Goal: Complete application form

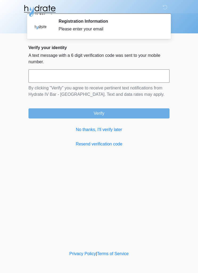
click at [119, 74] on input "text" at bounding box center [99, 75] width 141 height 13
type input "******"
click at [147, 112] on button "Verify" at bounding box center [99, 113] width 141 height 10
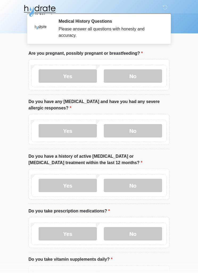
click at [147, 73] on label "No" at bounding box center [133, 75] width 58 height 13
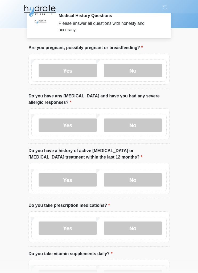
scroll to position [6, 0]
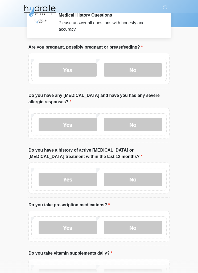
click at [157, 122] on label "No" at bounding box center [133, 124] width 58 height 13
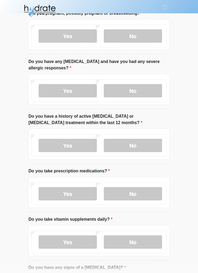
scroll to position [42, 0]
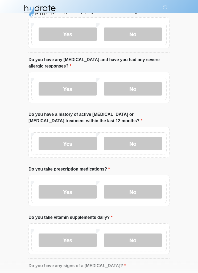
click at [151, 141] on label "No" at bounding box center [133, 143] width 58 height 13
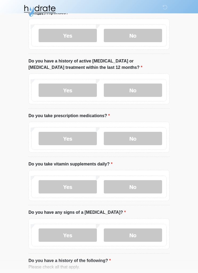
scroll to position [95, 0]
click at [82, 137] on label "Yes" at bounding box center [68, 138] width 58 height 13
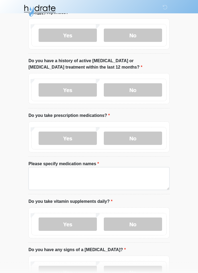
scroll to position [95, 0]
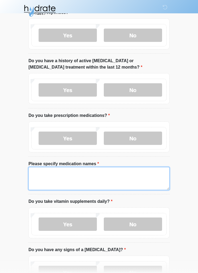
click at [110, 178] on textarea "Please specify medication names" at bounding box center [99, 178] width 141 height 23
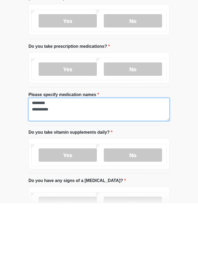
type textarea "******** *********"
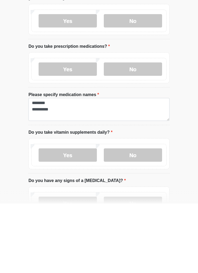
click at [156, 217] on label "No" at bounding box center [133, 223] width 58 height 13
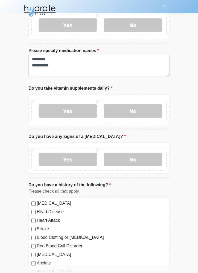
scroll to position [211, 0]
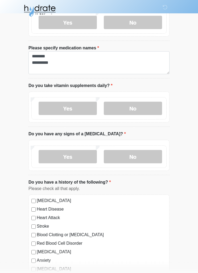
click at [143, 156] on label "No" at bounding box center [133, 156] width 58 height 13
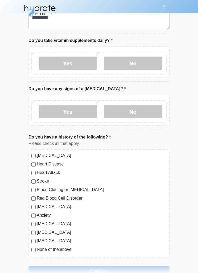
scroll to position [256, 0]
click at [29, 240] on div "High Blood Pressure Heart Disease Heart Attack Stroke Blood Clotting or Bleedin…" at bounding box center [99, 203] width 141 height 108
click at [30, 154] on div "High Blood Pressure Heart Disease Heart Attack Stroke Blood Clotting or Bleedin…" at bounding box center [99, 203] width 141 height 108
click at [40, 155] on label "High Blood Pressure" at bounding box center [102, 155] width 130 height 6
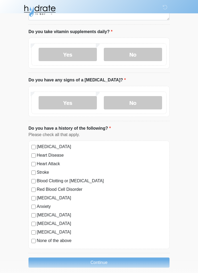
scroll to position [270, 0]
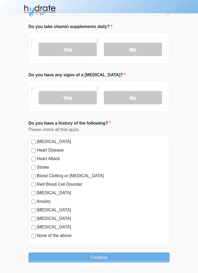
click at [128, 256] on button "Continue" at bounding box center [99, 257] width 141 height 10
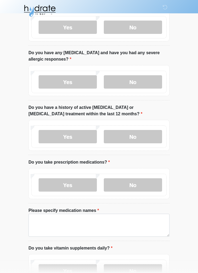
scroll to position [0, 0]
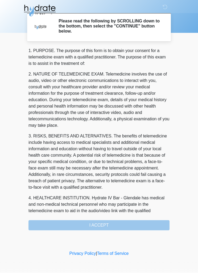
click at [131, 225] on div "1. PURPOSE. The purpose of this form is to obtain your consent for a telemedici…" at bounding box center [99, 139] width 141 height 183
click at [139, 222] on div "1. PURPOSE. The purpose of this form is to obtain your consent for a telemedici…" at bounding box center [99, 139] width 141 height 183
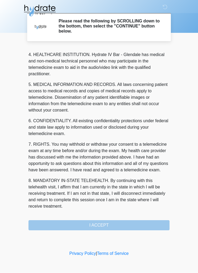
scroll to position [156, 0]
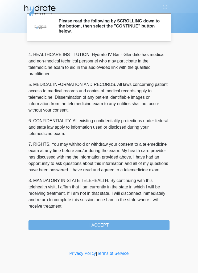
click at [119, 225] on button "I ACCEPT" at bounding box center [99, 225] width 141 height 10
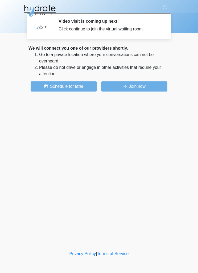
click at [142, 88] on button "Join now" at bounding box center [134, 86] width 66 height 10
